Goal: Contribute content

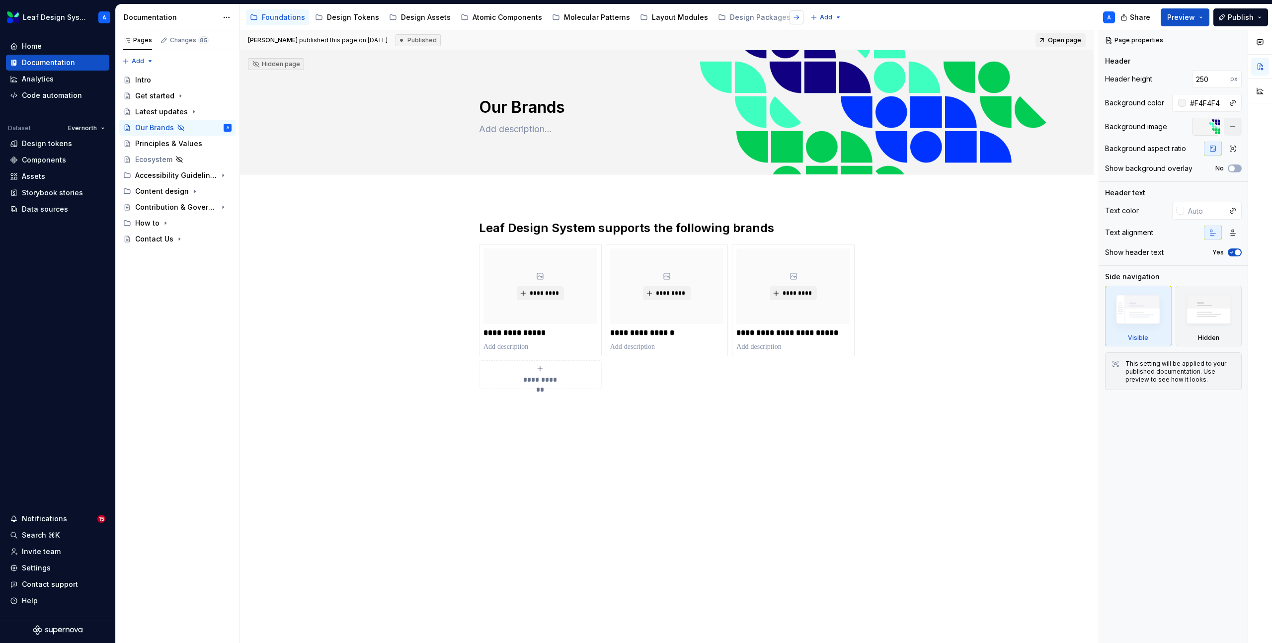
click at [790, 20] on button "button" at bounding box center [797, 17] width 14 height 14
click at [790, 15] on button "button" at bounding box center [797, 17] width 14 height 14
click at [790, 16] on button "button" at bounding box center [797, 17] width 14 height 14
type textarea "*"
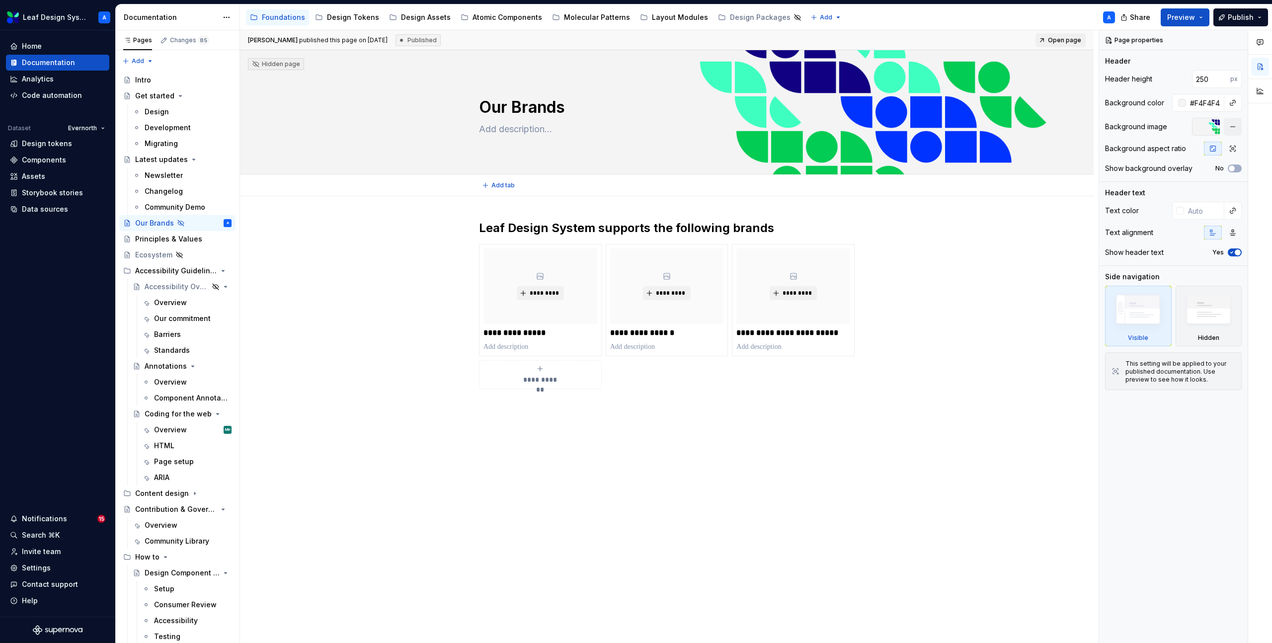
type textarea "*"
